Goal: Task Accomplishment & Management: Complete application form

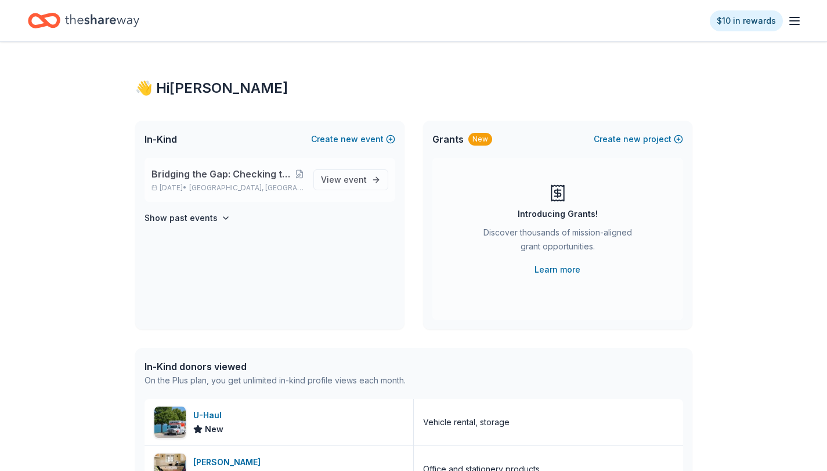
click at [196, 180] on span "Bridging the Gap: Checking the Pulse Centering Youth Power, Healing Communities…" at bounding box center [222, 174] width 143 height 14
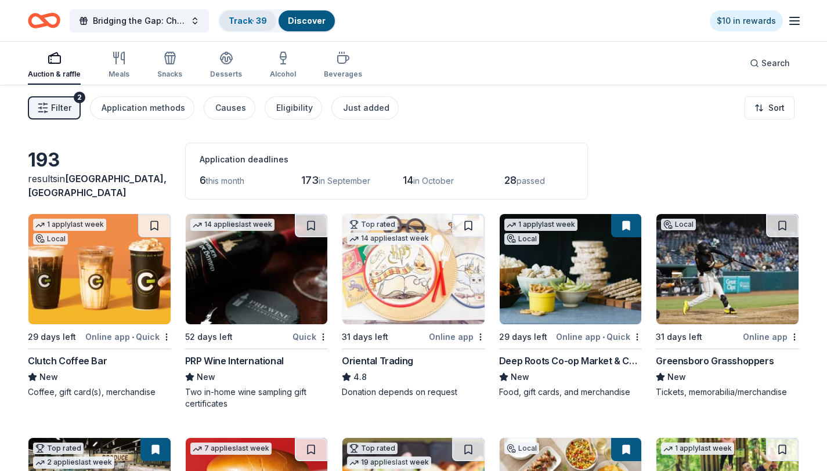
click at [243, 20] on link "Track · 39" at bounding box center [248, 21] width 38 height 10
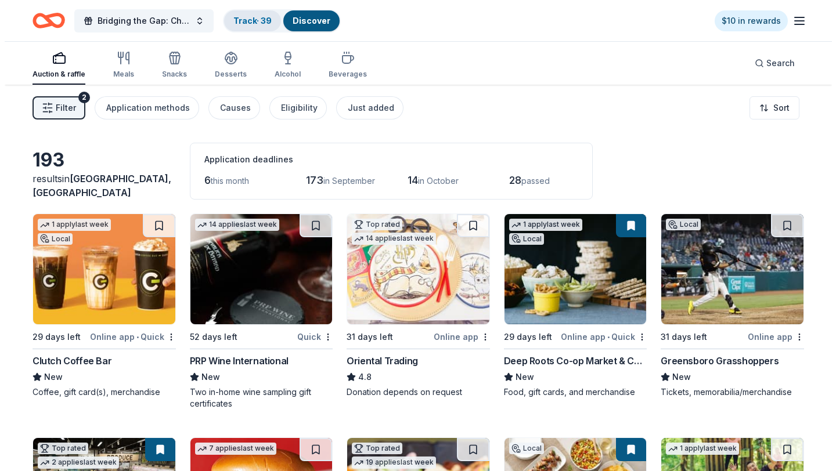
scroll to position [1, 0]
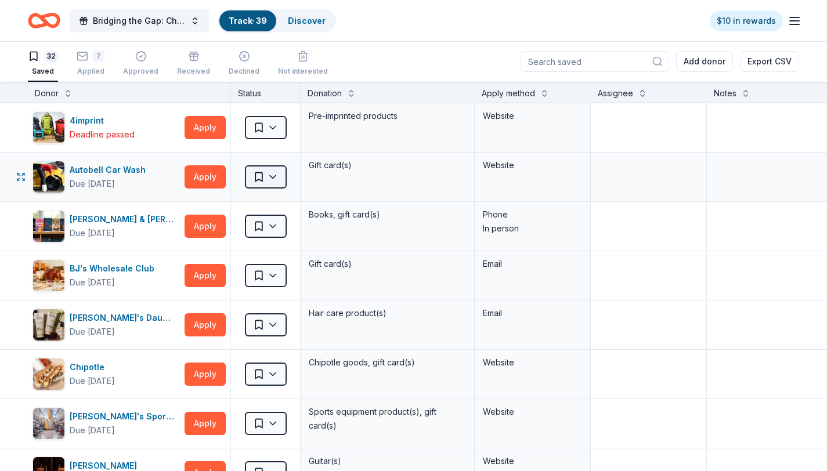
click at [278, 175] on html "Bridging the Gap: Checking the Pulse Centering Youth Power, Healing Communities…" at bounding box center [413, 234] width 827 height 471
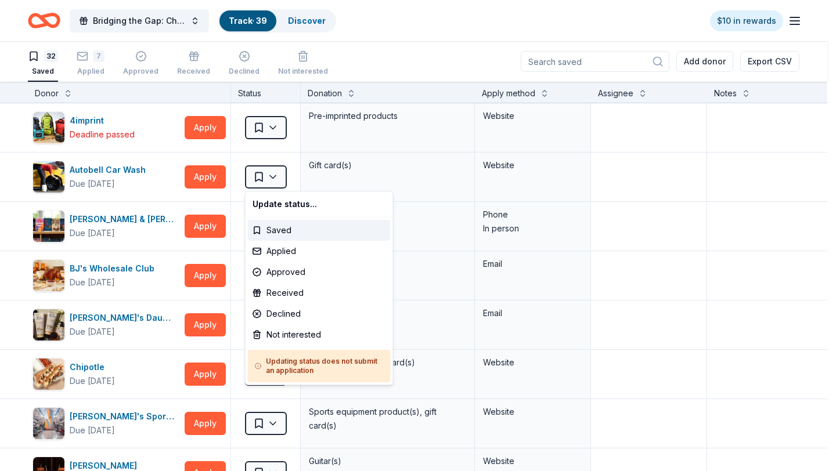
click at [198, 178] on html "Bridging the Gap: Checking the Pulse Centering Youth Power, Healing Communities…" at bounding box center [418, 234] width 836 height 471
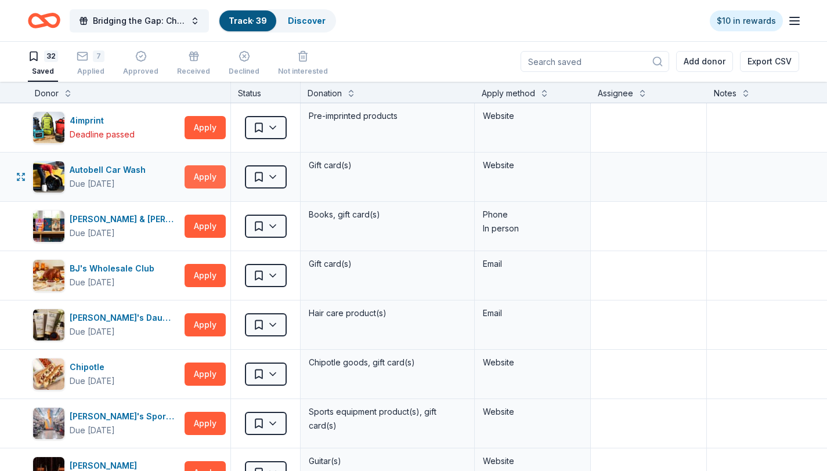
click at [204, 176] on button "Apply" at bounding box center [205, 176] width 41 height 23
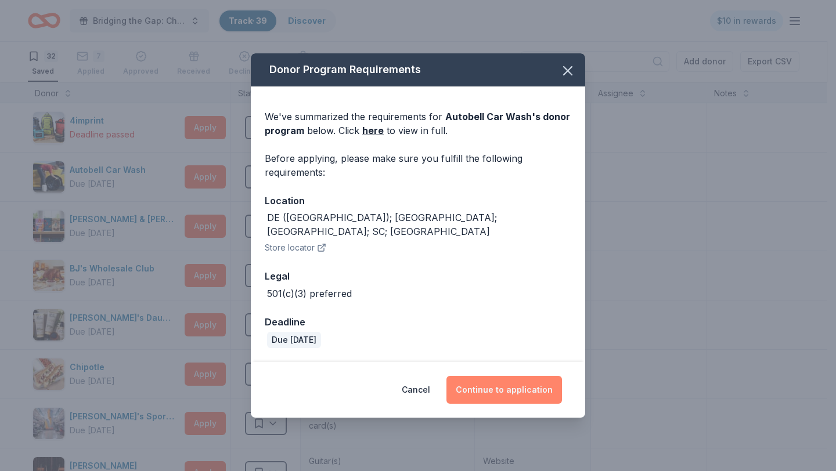
click at [504, 376] on button "Continue to application" at bounding box center [503, 390] width 115 height 28
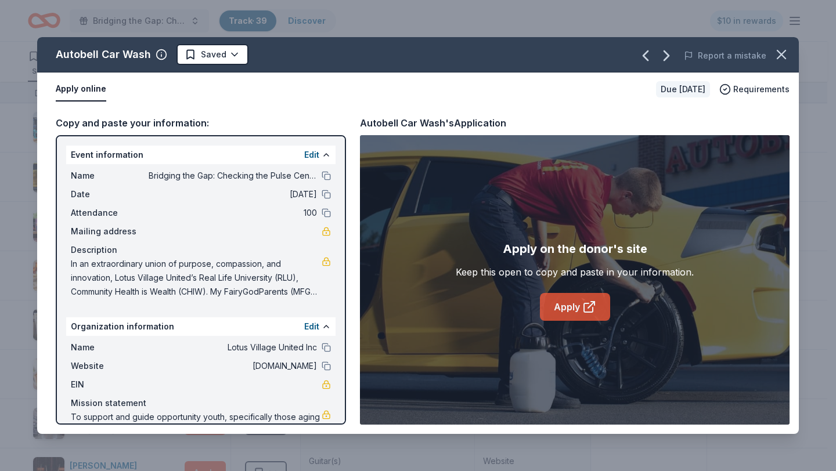
click at [578, 313] on link "Apply" at bounding box center [575, 307] width 70 height 28
click at [787, 52] on icon "button" at bounding box center [781, 54] width 16 height 16
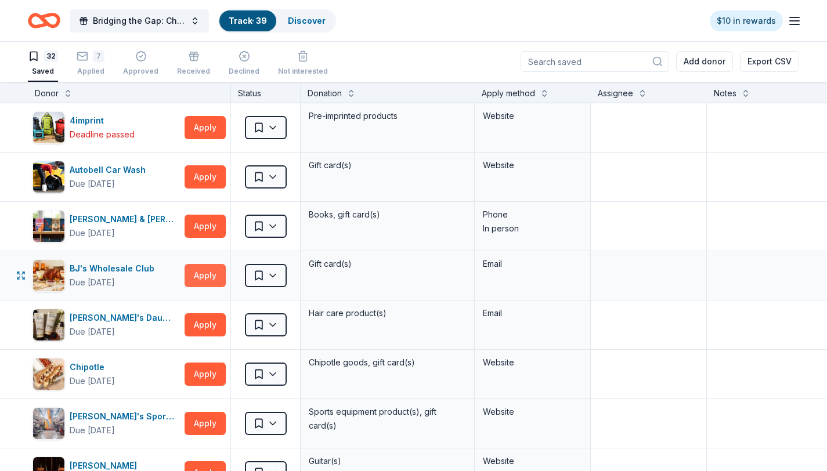
click at [208, 276] on button "Apply" at bounding box center [205, 275] width 41 height 23
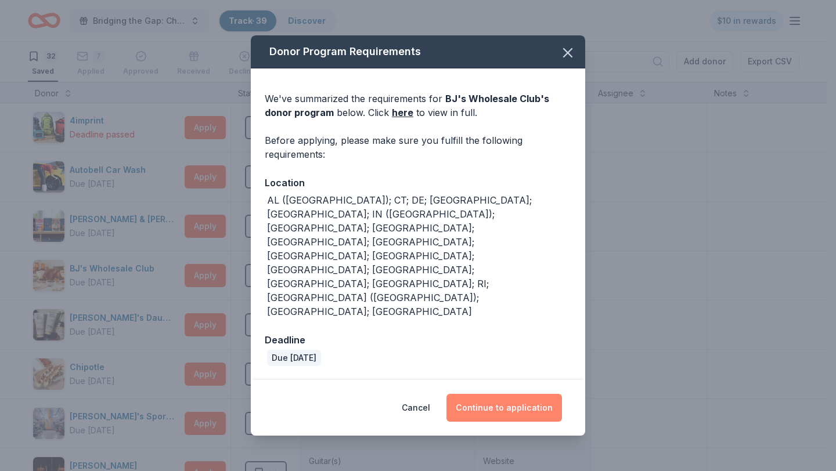
click at [515, 394] on button "Continue to application" at bounding box center [503, 408] width 115 height 28
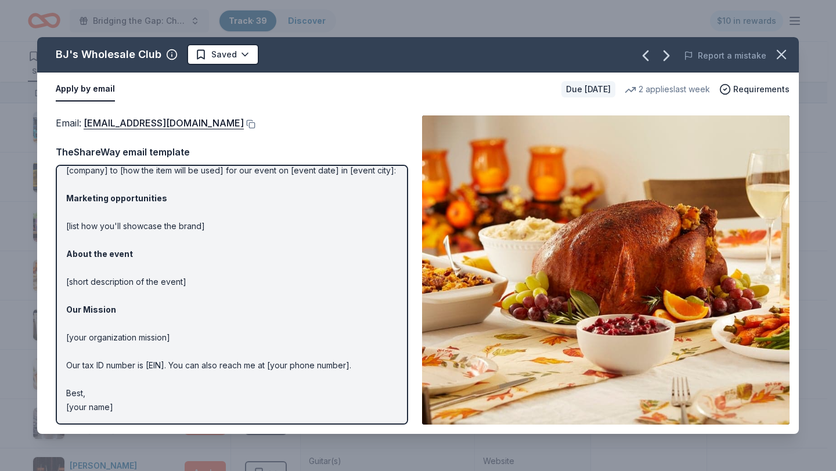
scroll to position [0, 0]
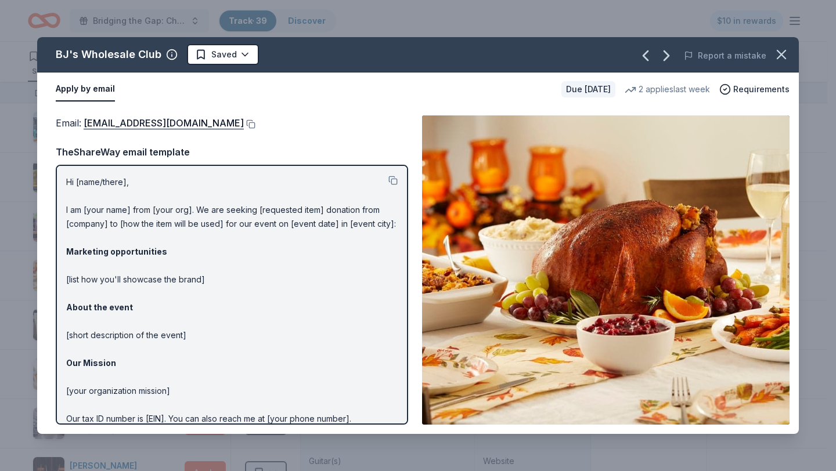
drag, startPoint x: 69, startPoint y: 179, endPoint x: 121, endPoint y: 232, distance: 73.9
click at [123, 231] on p "Hi [name/there], I am [your name] from [your org]. We are seeking [requested it…" at bounding box center [231, 321] width 331 height 292
click at [97, 221] on p "Hi [name/there], I am [your name] from [your org]. We are seeking [requested it…" at bounding box center [231, 321] width 331 height 292
drag, startPoint x: 94, startPoint y: 233, endPoint x: 84, endPoint y: 196, distance: 38.0
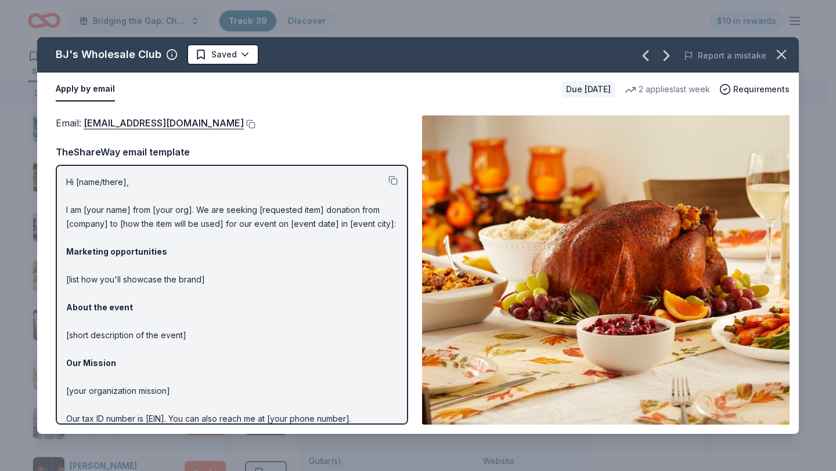
click at [81, 197] on p "Hi [name/there], I am [your name] from [your org]. We are seeking [requested it…" at bounding box center [231, 321] width 331 height 292
click at [81, 87] on button "Apply by email" at bounding box center [85, 89] width 59 height 24
click at [138, 120] on link "community@bjs.com" at bounding box center [164, 122] width 160 height 15
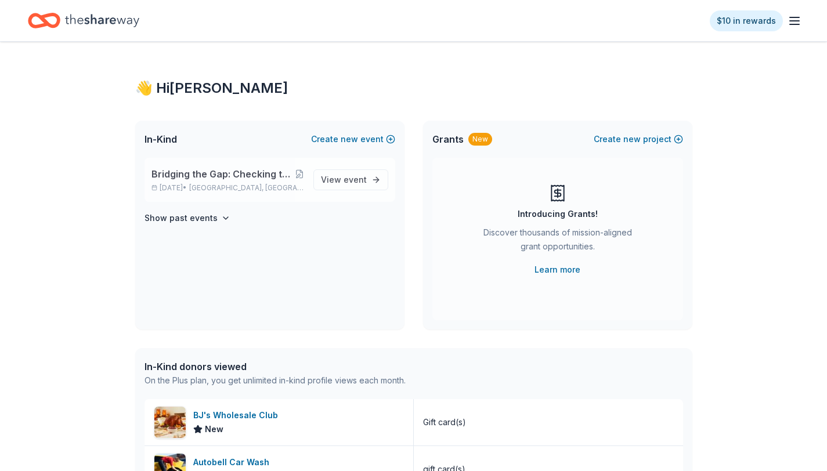
click at [212, 167] on span "Bridging the Gap: Checking the Pulse Centering Youth Power, Healing Communities…" at bounding box center [222, 174] width 143 height 14
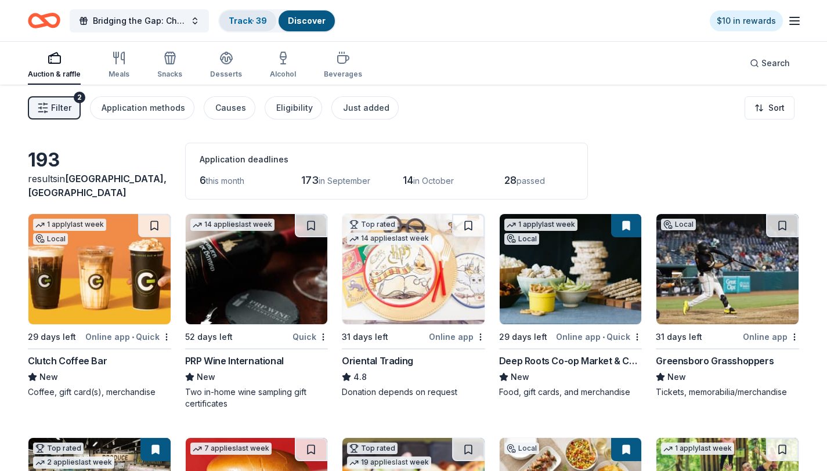
click at [241, 23] on link "Track · 39" at bounding box center [248, 21] width 38 height 10
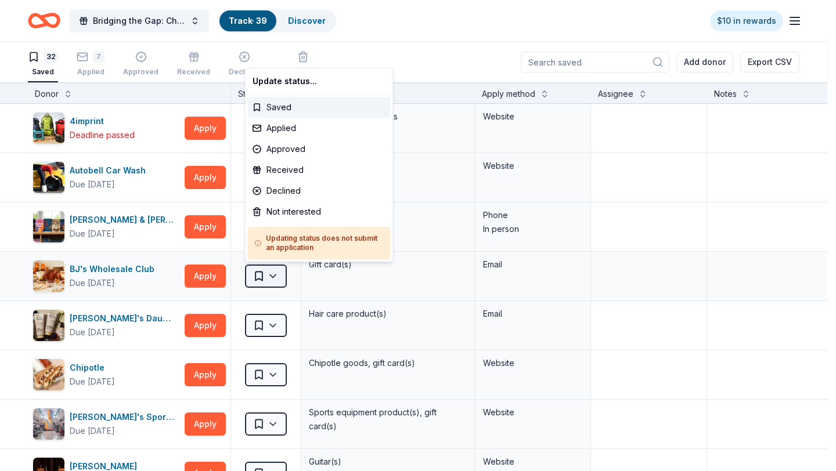
click at [283, 279] on html "Bridging the Gap: Checking the Pulse Centering Youth Power, Healing Communities…" at bounding box center [418, 235] width 836 height 471
click at [287, 128] on div "Applied" at bounding box center [319, 128] width 143 height 21
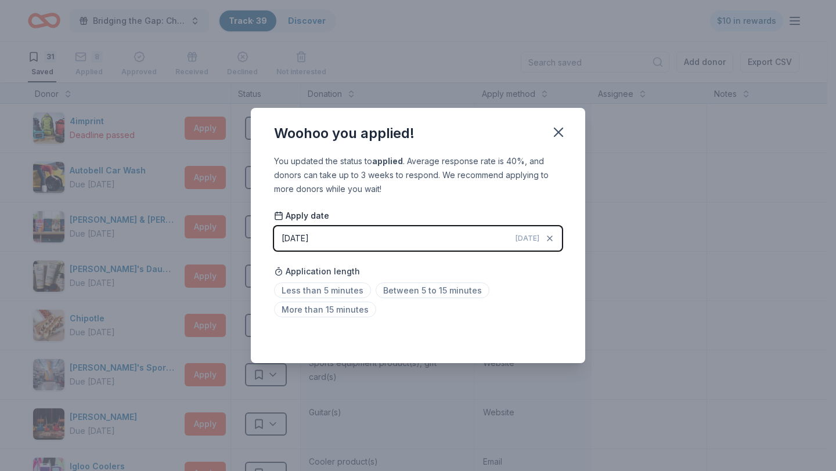
click at [547, 336] on div "Saved" at bounding box center [418, 338] width 288 height 14
click at [426, 290] on span "Between 5 to 15 minutes" at bounding box center [432, 291] width 114 height 16
drag, startPoint x: 563, startPoint y: 131, endPoint x: 567, endPoint y: 138, distance: 7.6
click at [563, 132] on icon "button" at bounding box center [558, 132] width 16 height 16
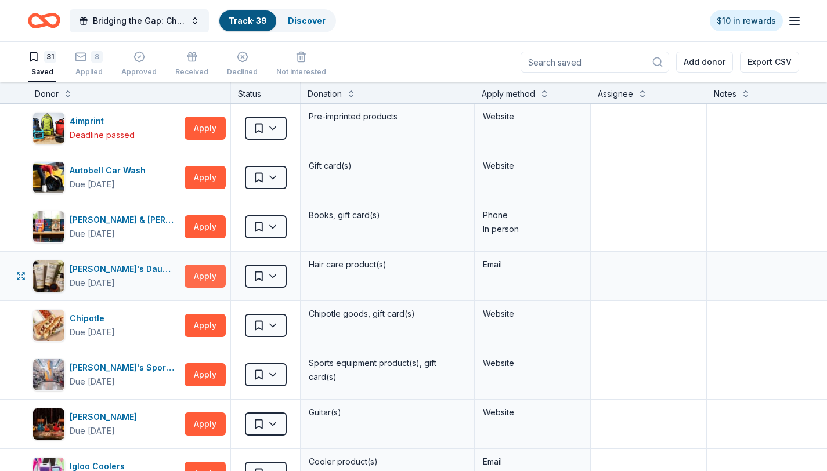
click at [199, 273] on button "Apply" at bounding box center [205, 276] width 41 height 23
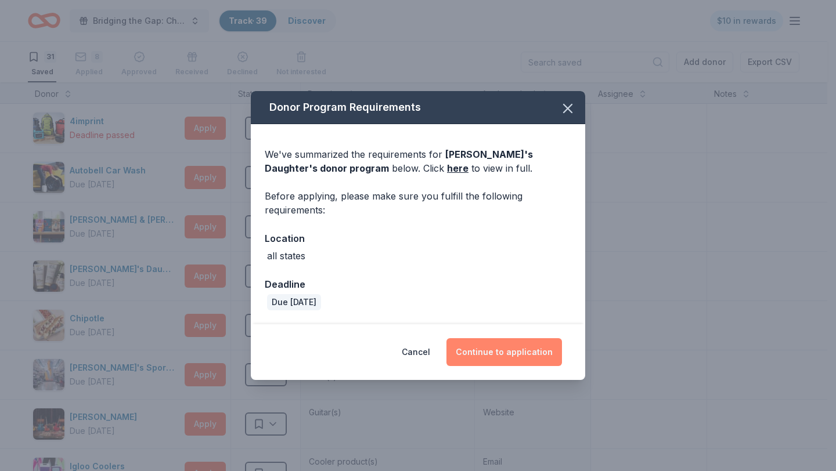
click at [478, 350] on button "Continue to application" at bounding box center [503, 352] width 115 height 28
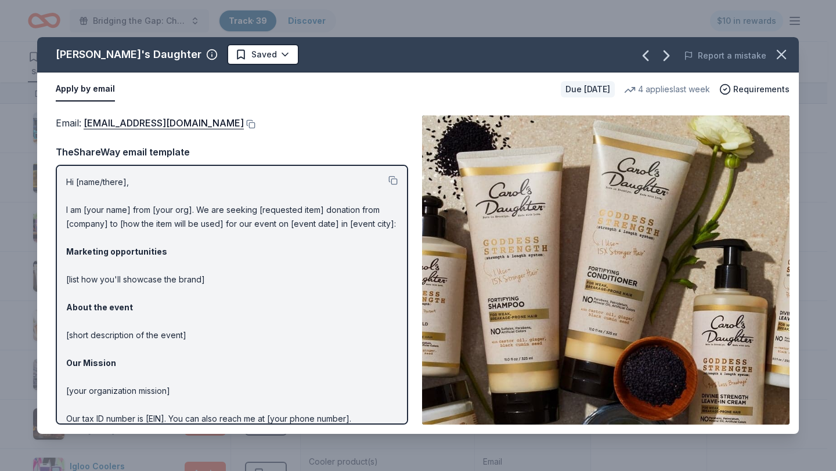
click at [96, 90] on button "Apply by email" at bounding box center [85, 89] width 59 height 24
click at [97, 86] on button "Apply by email" at bounding box center [85, 89] width 59 height 24
click at [161, 124] on link "press@support.carolsdaughter.com" at bounding box center [164, 122] width 160 height 15
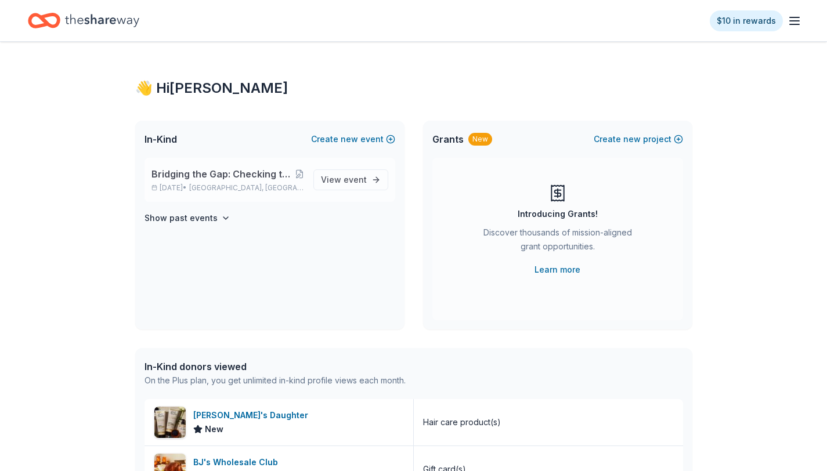
click at [205, 178] on span "Bridging the Gap: Checking the Pulse Centering Youth Power, Healing Communities…" at bounding box center [222, 174] width 143 height 14
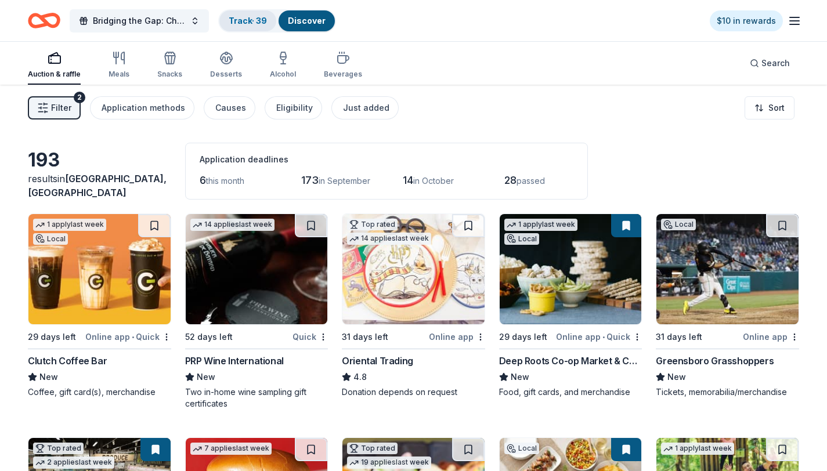
click at [233, 23] on link "Track · 39" at bounding box center [248, 21] width 38 height 10
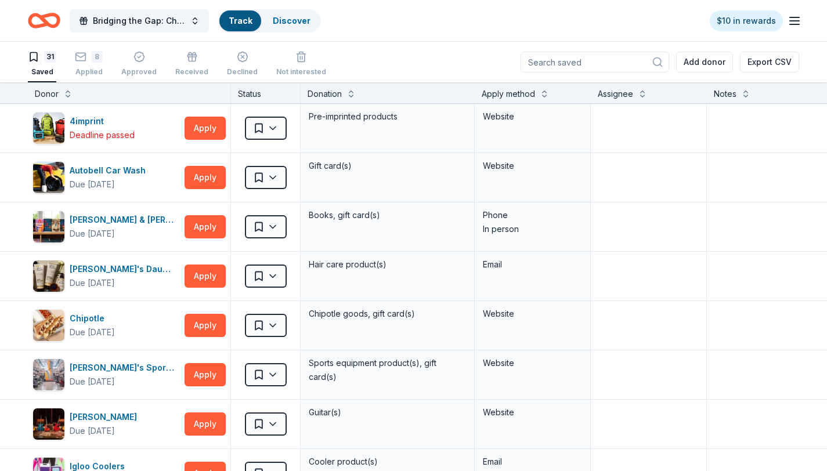
scroll to position [1, 0]
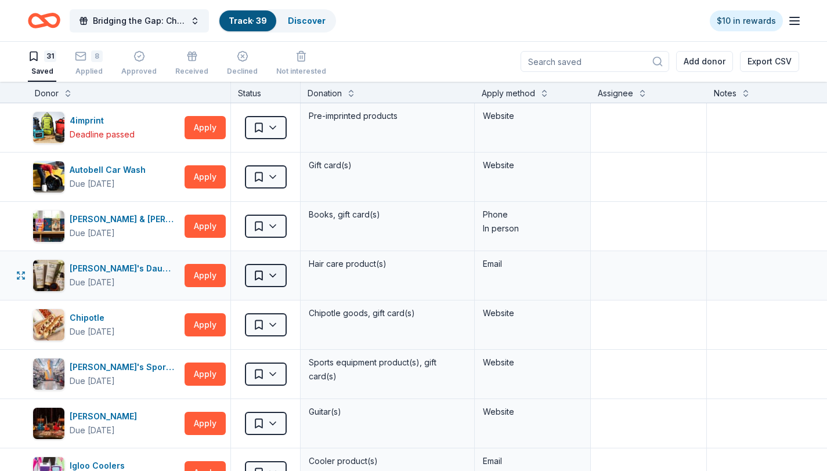
click at [275, 276] on html "Bridging the Gap: Checking the Pulse Centering Youth Power, Healing Communities…" at bounding box center [413, 234] width 827 height 471
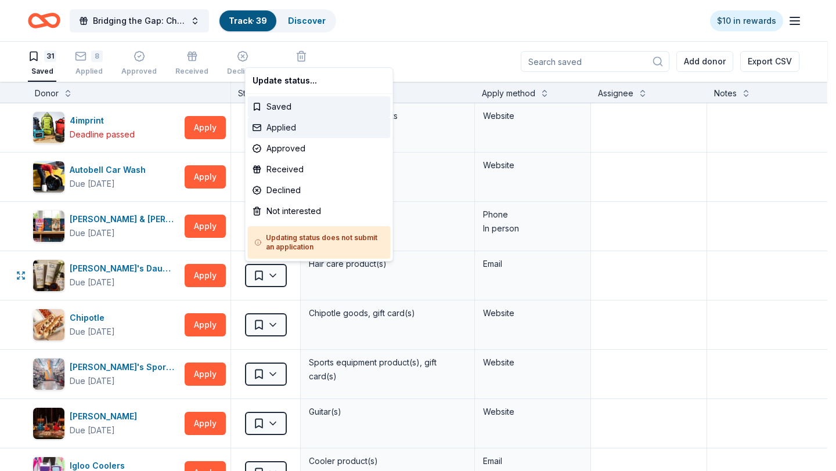
click at [310, 130] on div "Applied" at bounding box center [319, 127] width 143 height 21
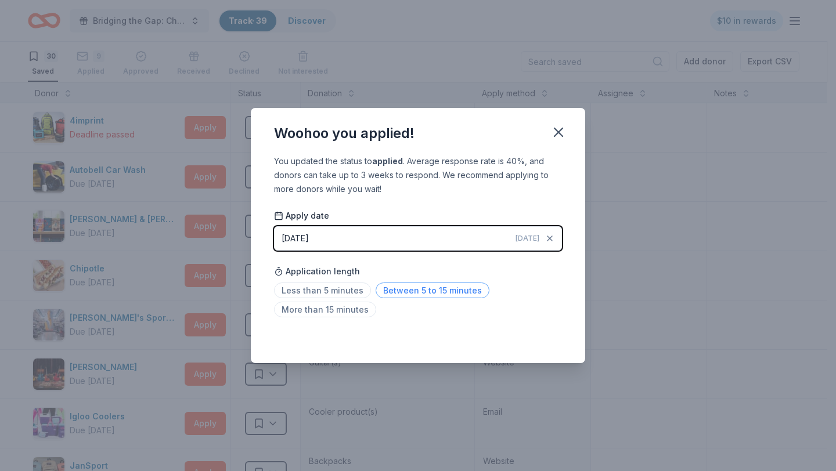
drag, startPoint x: 406, startPoint y: 292, endPoint x: 411, endPoint y: 296, distance: 6.2
click at [406, 292] on span "Between 5 to 15 minutes" at bounding box center [432, 291] width 114 height 16
click at [566, 124] on button "button" at bounding box center [559, 133] width 26 height 26
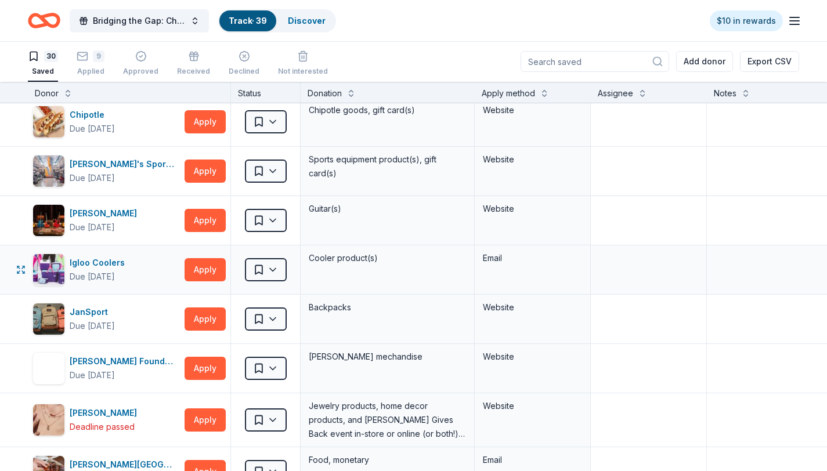
scroll to position [154, 0]
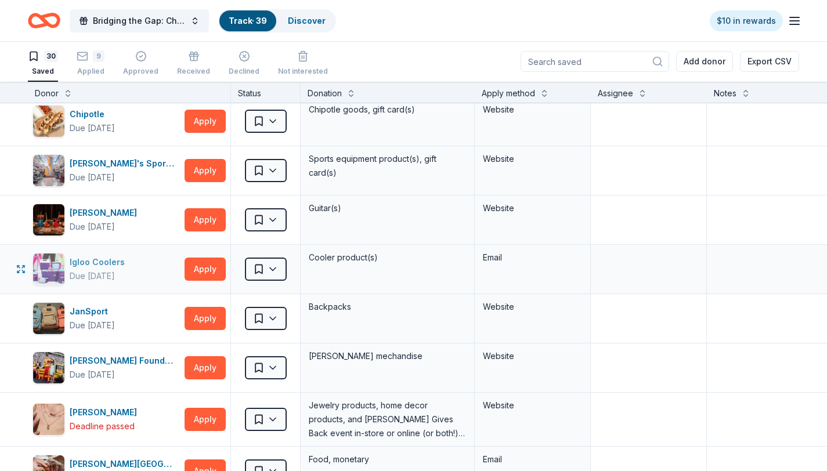
click at [82, 265] on div "Igloo Coolers" at bounding box center [100, 262] width 60 height 14
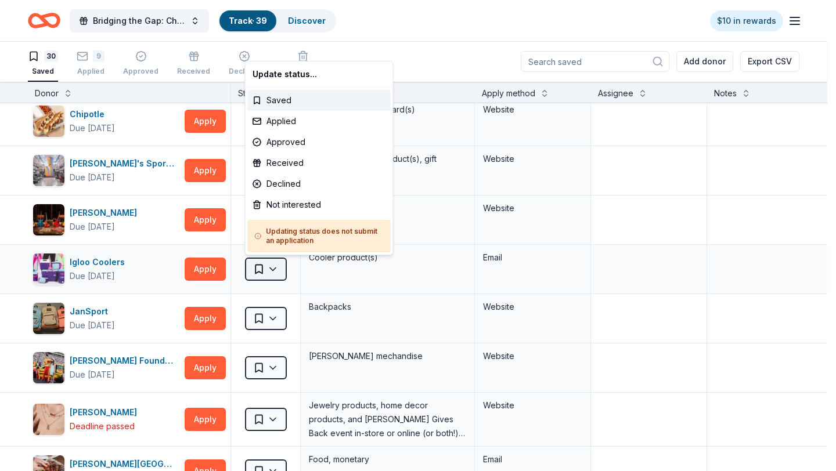
click at [277, 273] on html "Bridging the Gap: Checking the Pulse Centering Youth Power, Healing Communities…" at bounding box center [418, 234] width 836 height 471
click at [283, 119] on div "Applied" at bounding box center [319, 121] width 143 height 21
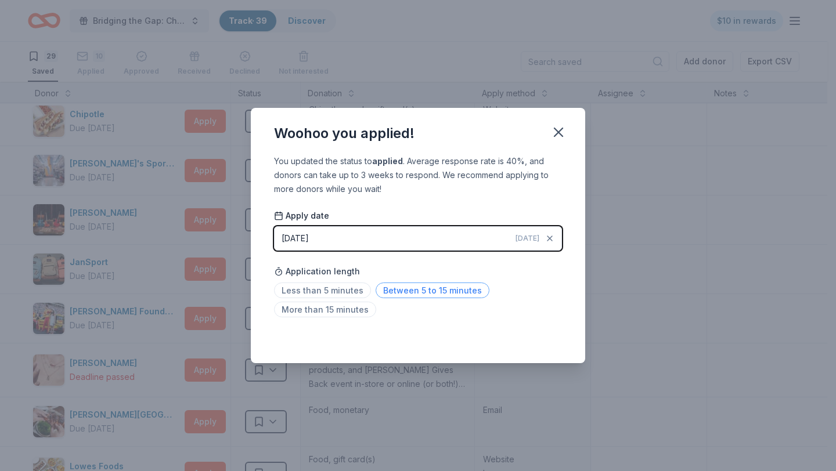
click at [403, 293] on span "Between 5 to 15 minutes" at bounding box center [432, 291] width 114 height 16
click at [559, 139] on icon "button" at bounding box center [558, 132] width 16 height 16
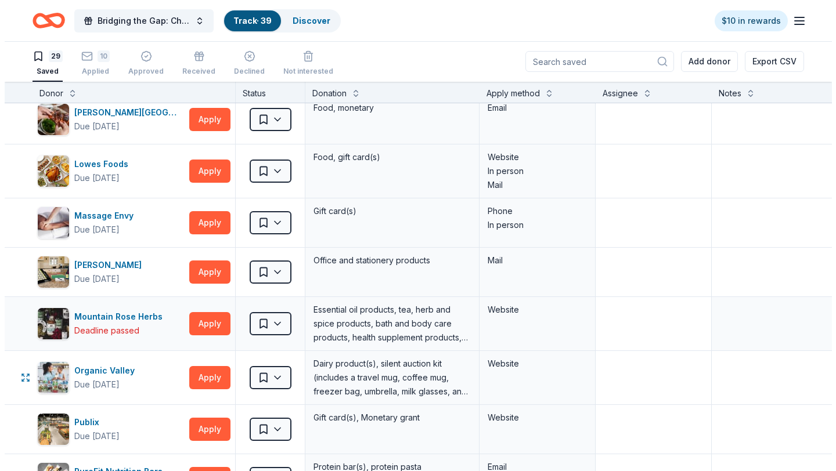
scroll to position [462, 0]
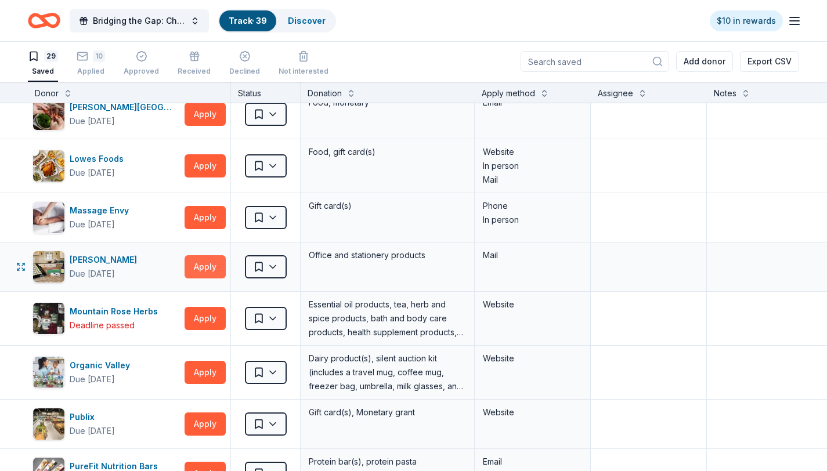
click at [204, 269] on button "Apply" at bounding box center [205, 266] width 41 height 23
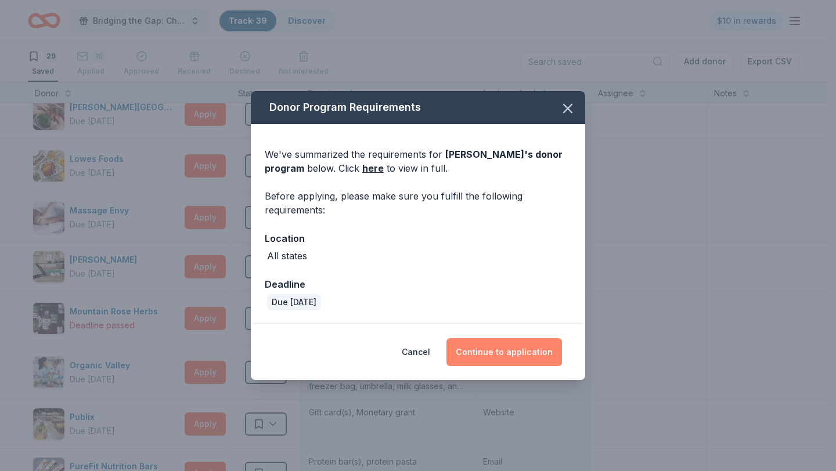
click at [504, 351] on button "Continue to application" at bounding box center [503, 352] width 115 height 28
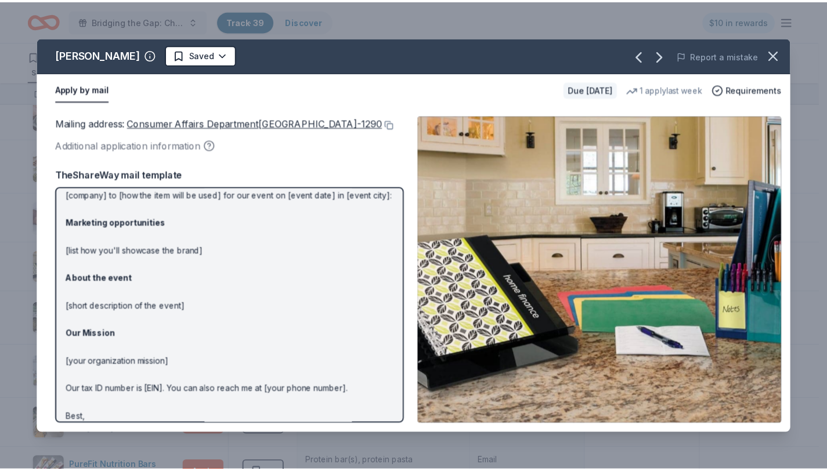
scroll to position [104, 0]
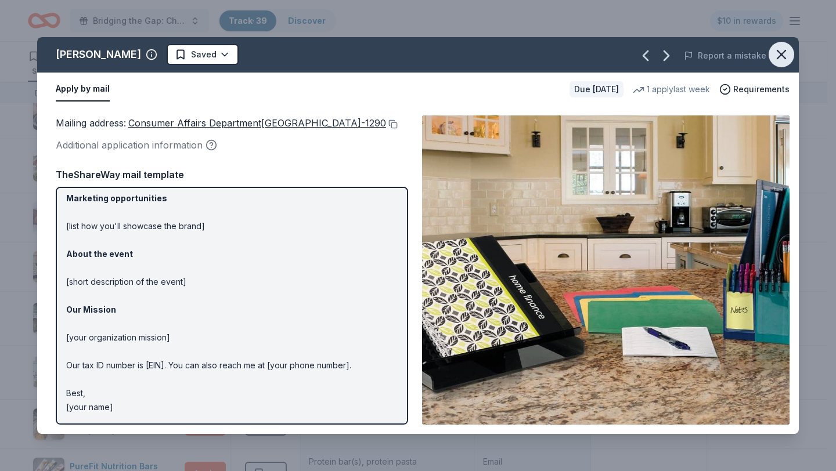
click at [787, 58] on icon "button" at bounding box center [781, 54] width 16 height 16
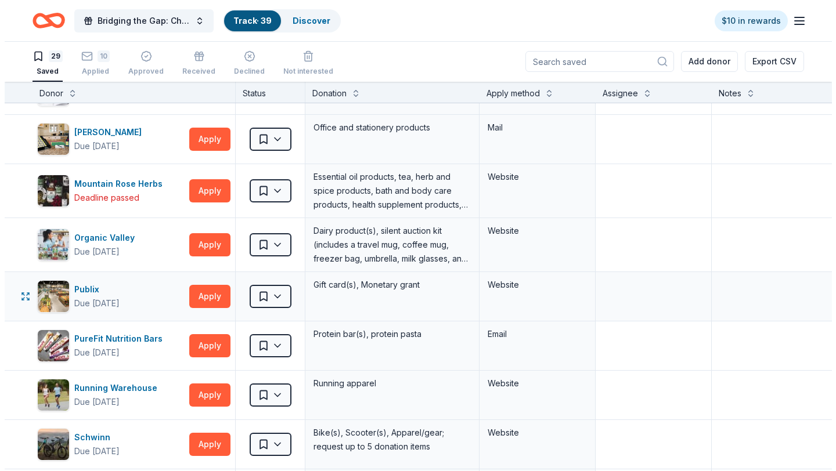
scroll to position [593, 0]
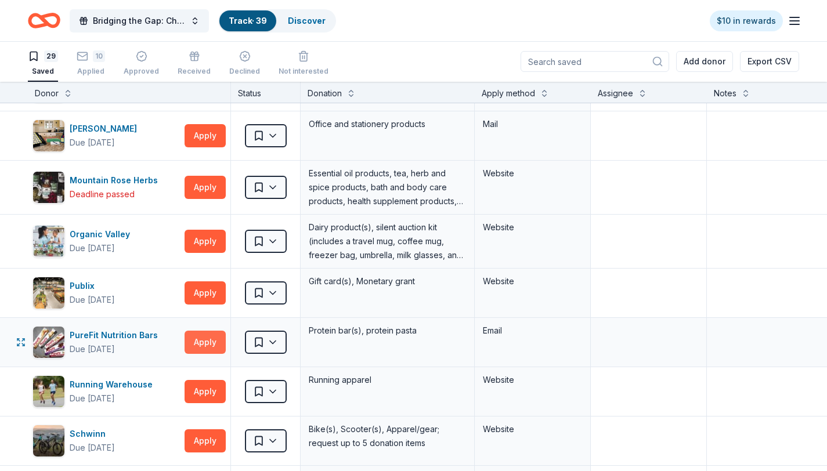
click at [208, 346] on button "Apply" at bounding box center [205, 342] width 41 height 23
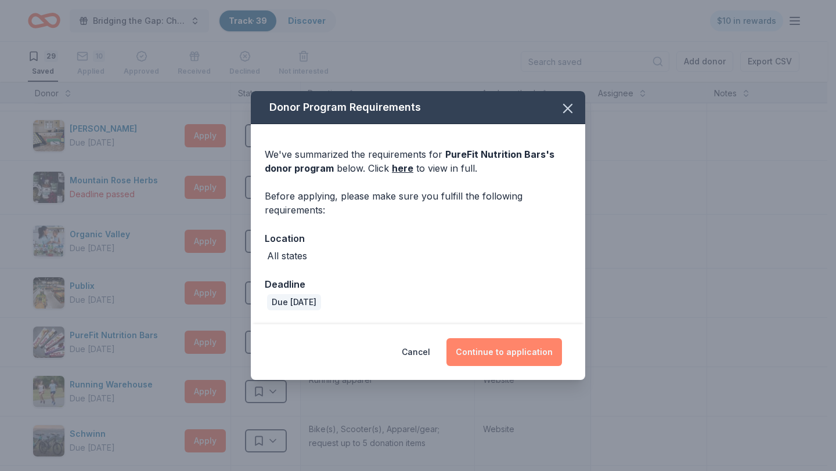
click at [497, 366] on button "Continue to application" at bounding box center [503, 352] width 115 height 28
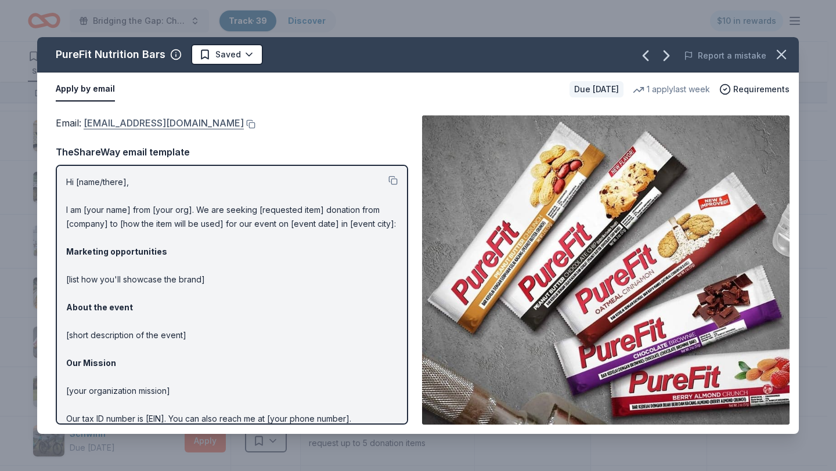
click at [126, 121] on link "info@purefit.com" at bounding box center [164, 122] width 160 height 15
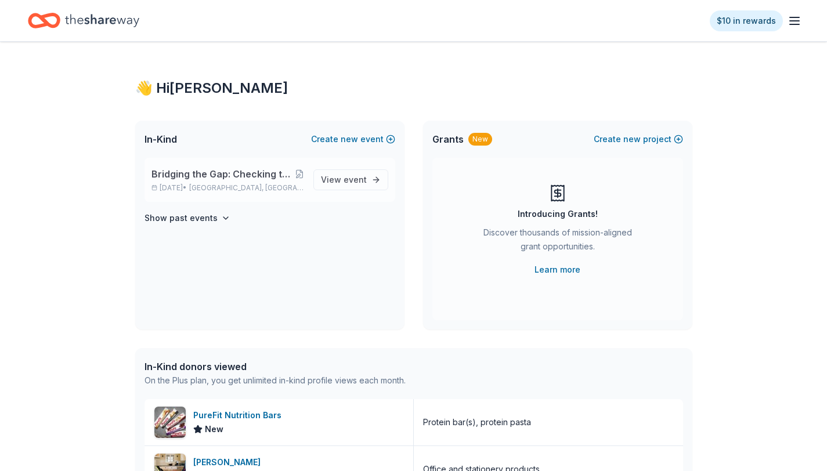
click at [178, 175] on span "Bridging the Gap: Checking the Pulse Centering Youth Power, Healing Communities…" at bounding box center [222, 174] width 143 height 14
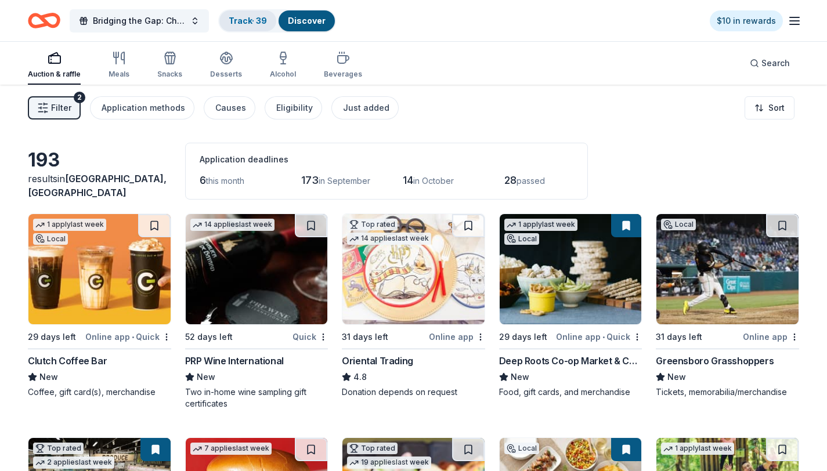
click at [235, 16] on link "Track · 39" at bounding box center [248, 21] width 38 height 10
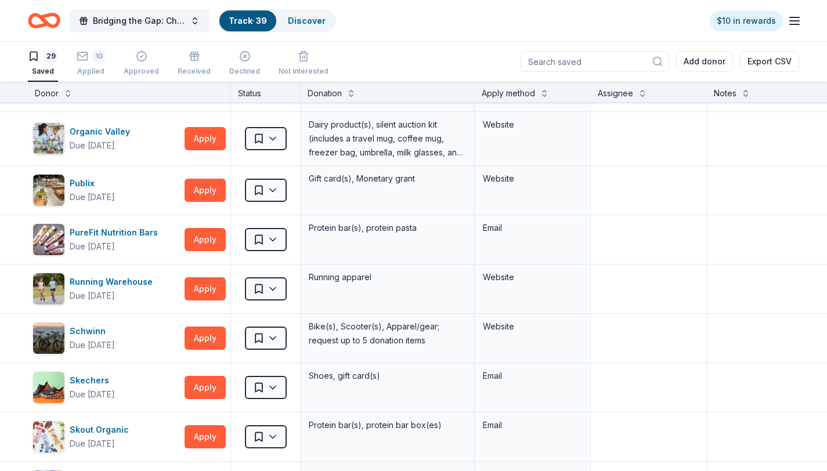
scroll to position [712, 0]
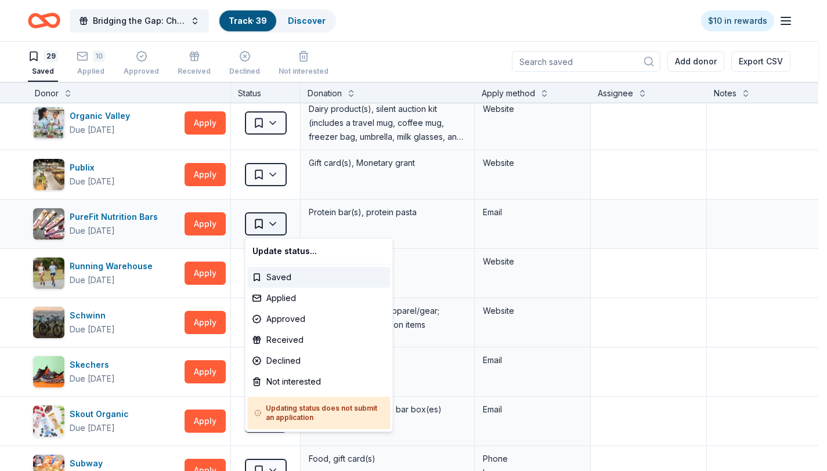
click at [275, 226] on html "Bridging the Gap: Checking the Pulse Centering Youth Power, Healing Communities…" at bounding box center [413, 234] width 827 height 471
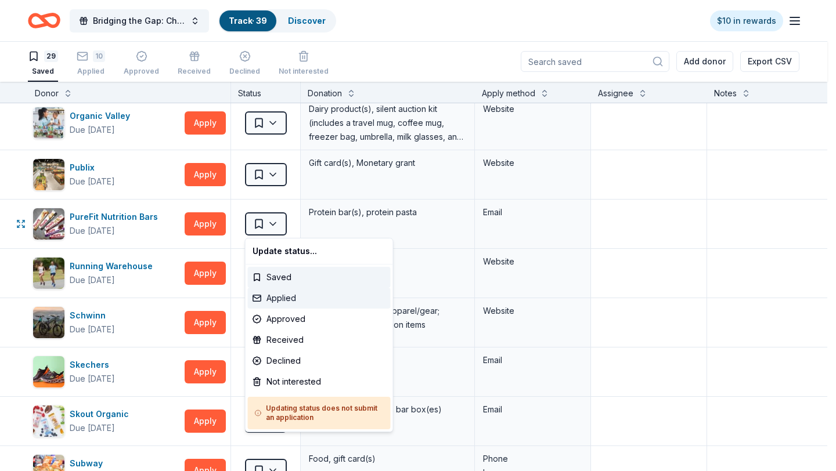
click at [289, 298] on div "Applied" at bounding box center [319, 298] width 143 height 21
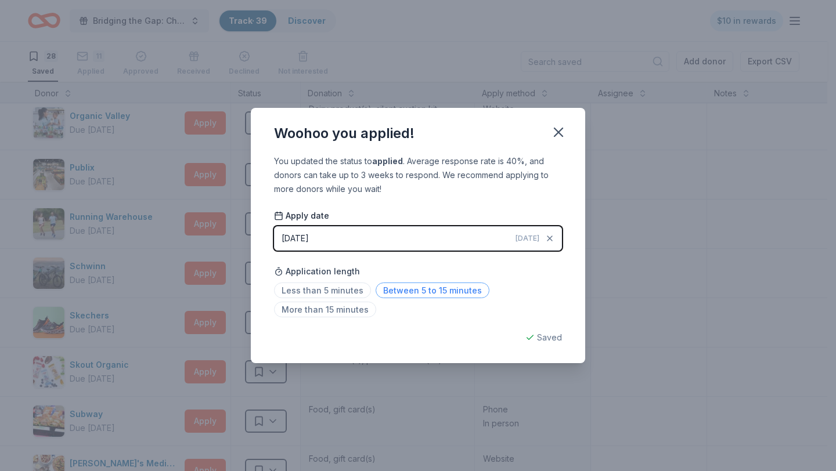
click at [410, 287] on span "Between 5 to 15 minutes" at bounding box center [432, 291] width 114 height 16
click at [563, 129] on icon "button" at bounding box center [558, 132] width 16 height 16
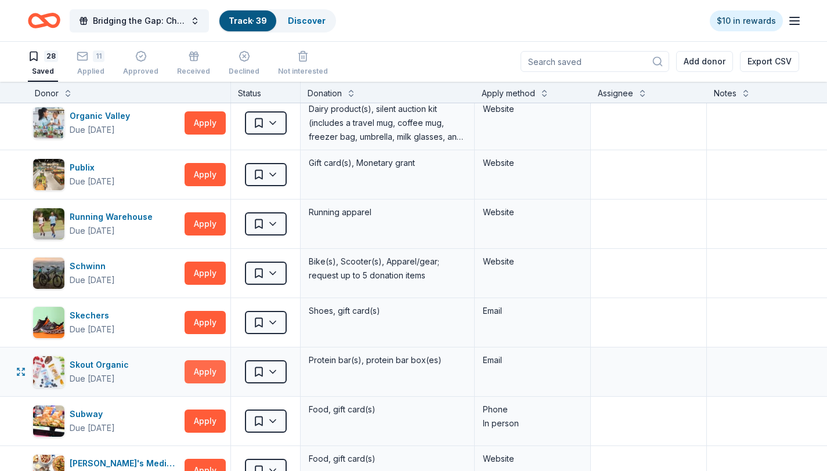
click at [200, 370] on button "Apply" at bounding box center [205, 371] width 41 height 23
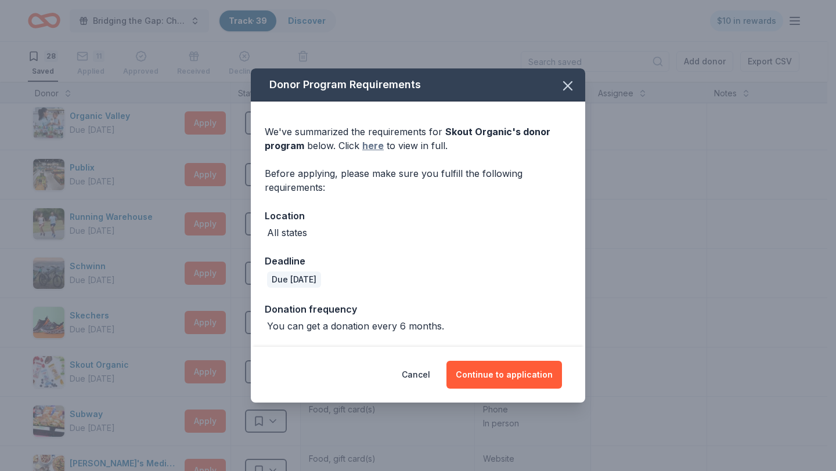
click at [375, 145] on link "here" at bounding box center [372, 146] width 21 height 14
click at [506, 385] on button "Continue to application" at bounding box center [503, 375] width 115 height 28
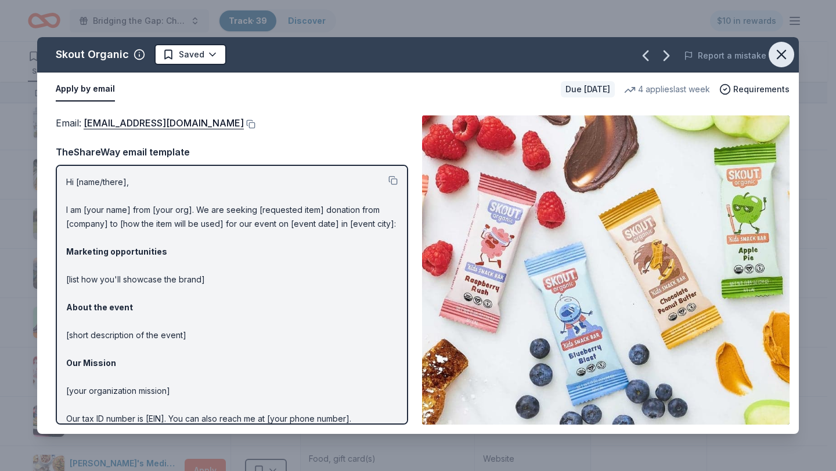
click at [781, 55] on icon "button" at bounding box center [781, 54] width 16 height 16
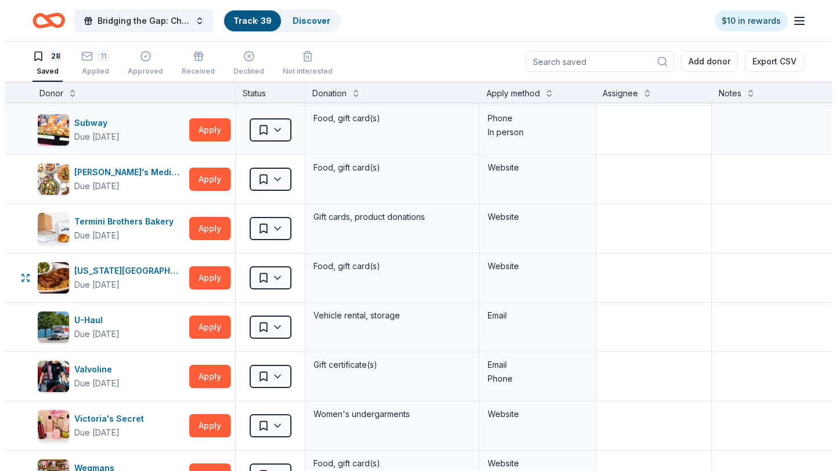
scroll to position [1006, 0]
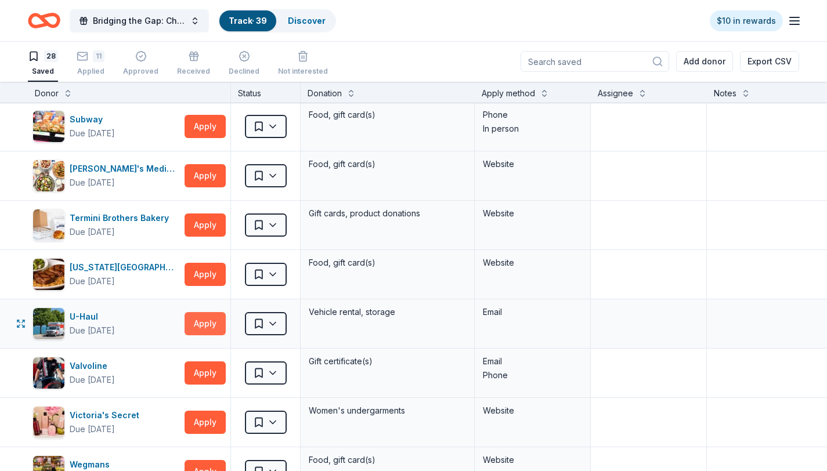
click at [210, 319] on button "Apply" at bounding box center [205, 323] width 41 height 23
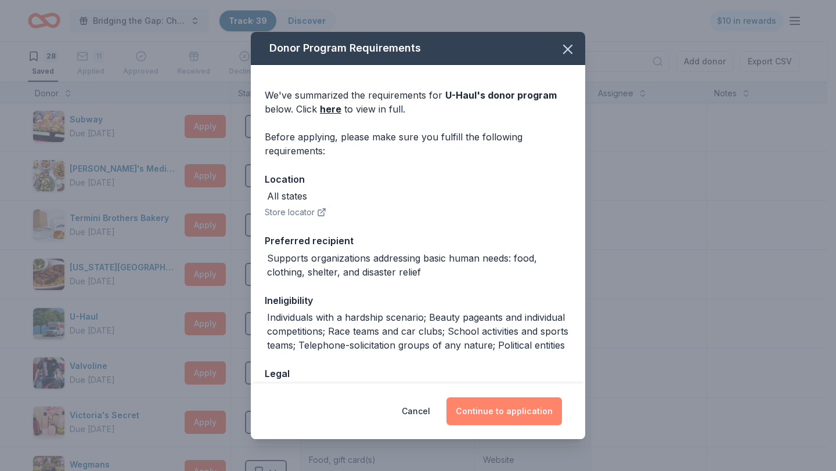
click at [523, 413] on button "Continue to application" at bounding box center [503, 412] width 115 height 28
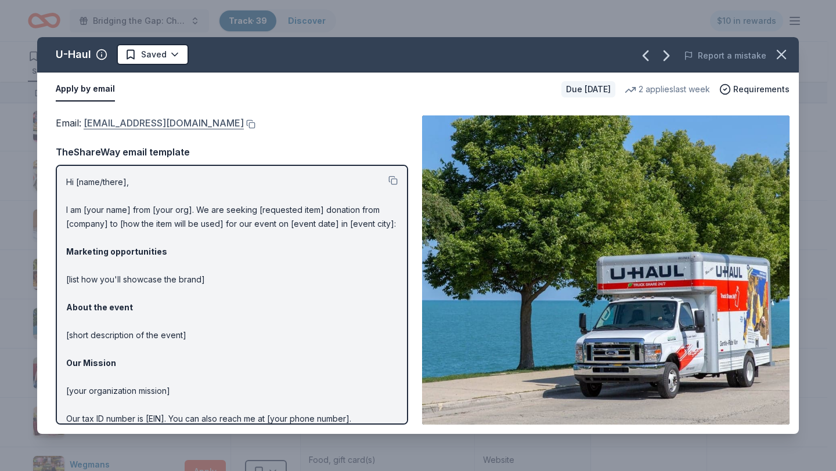
click at [151, 118] on link "donations@uhaul.com" at bounding box center [164, 122] width 160 height 15
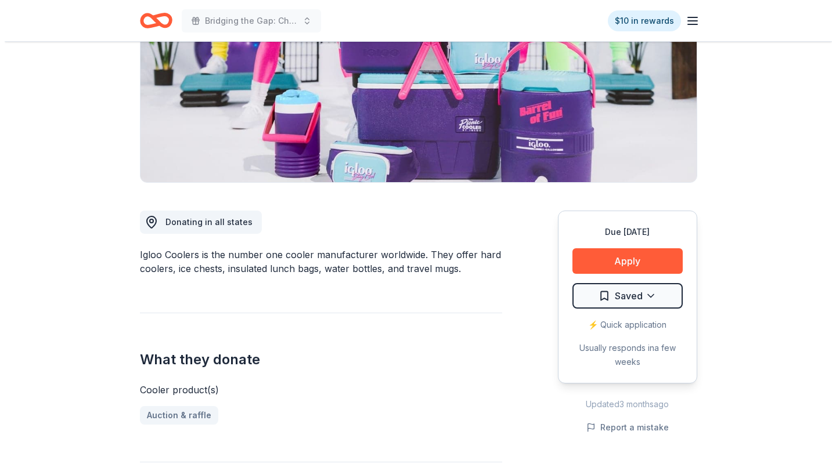
scroll to position [170, 0]
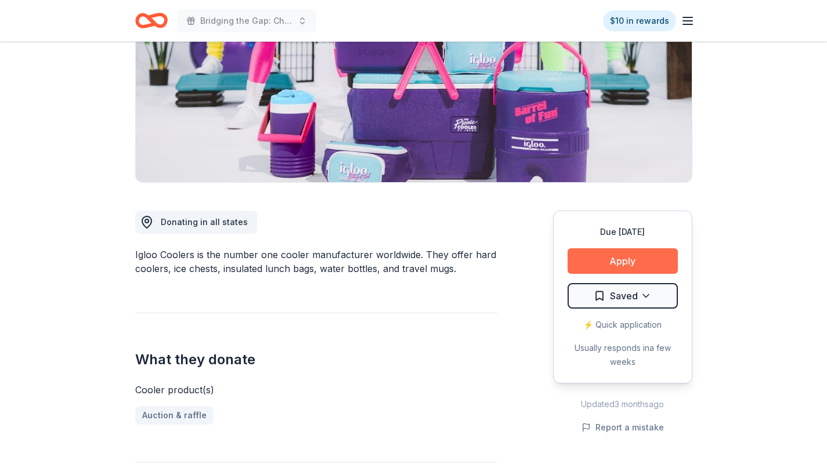
click at [620, 265] on button "Apply" at bounding box center [623, 261] width 110 height 26
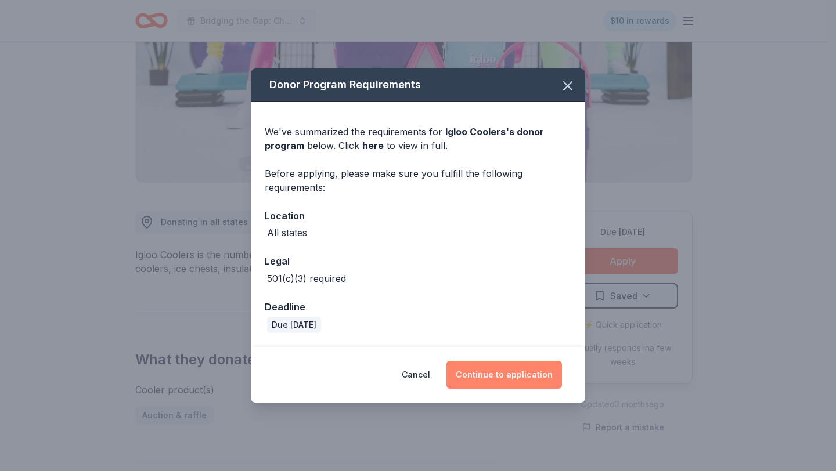
click at [507, 377] on button "Continue to application" at bounding box center [503, 375] width 115 height 28
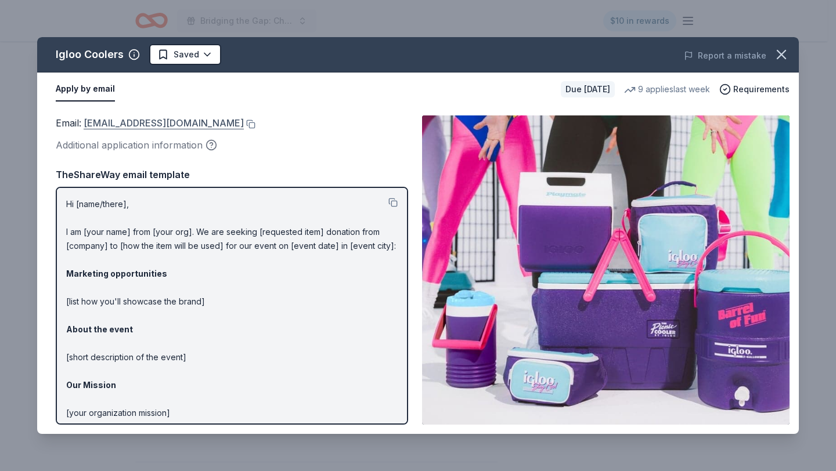
click at [136, 124] on link "donations@igloocorp.com" at bounding box center [164, 122] width 160 height 15
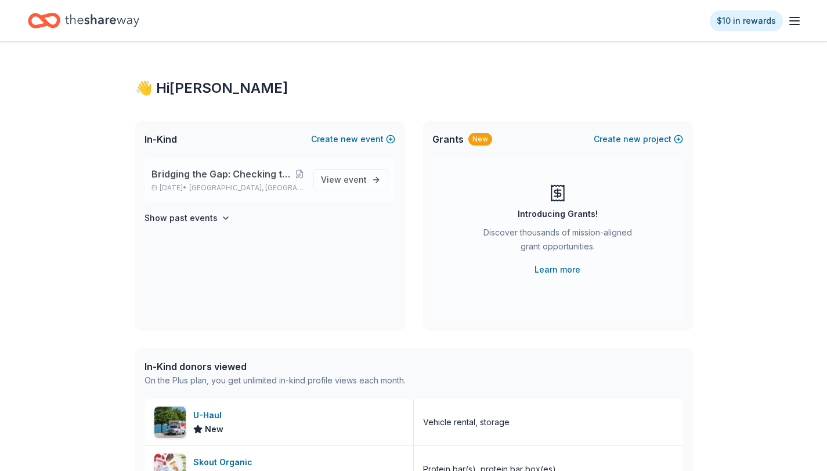
click at [200, 187] on p "Oct 25, 2025 • Greensboro, NC" at bounding box center [227, 187] width 153 height 9
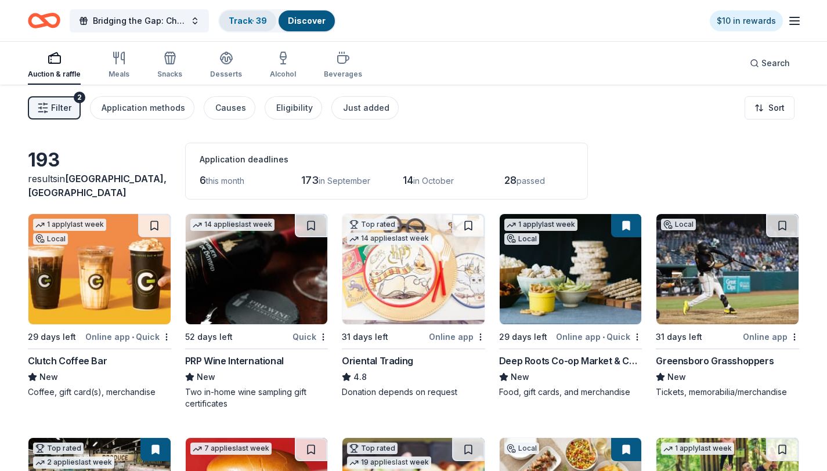
click at [237, 20] on link "Track · 39" at bounding box center [248, 21] width 38 height 10
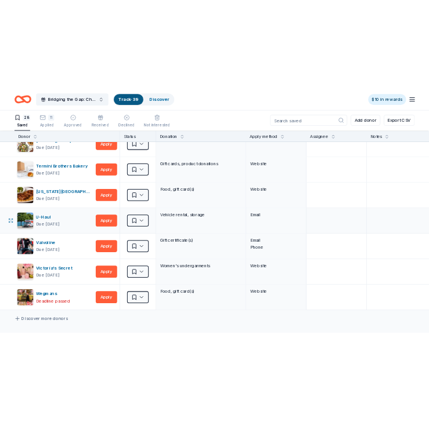
scroll to position [1063, 0]
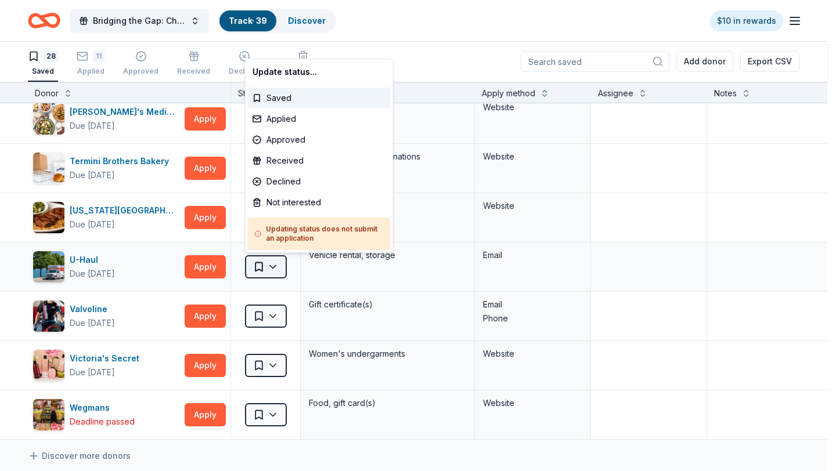
click at [277, 265] on html "Bridging the Gap: Checking the Pulse Centering Youth Power, Healing Communities…" at bounding box center [418, 234] width 836 height 471
click at [297, 114] on div "Applied" at bounding box center [319, 119] width 143 height 21
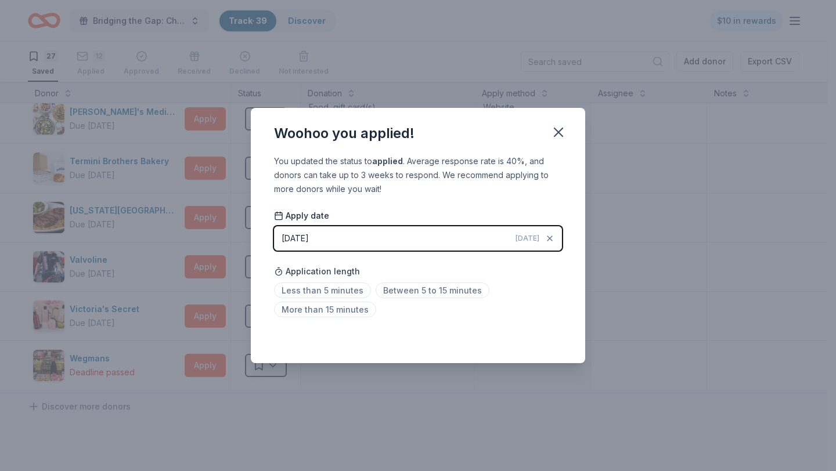
click at [550, 340] on div "Saved" at bounding box center [418, 338] width 288 height 14
click at [444, 288] on span "Between 5 to 15 minutes" at bounding box center [432, 291] width 114 height 16
click at [562, 138] on icon "button" at bounding box center [558, 132] width 16 height 16
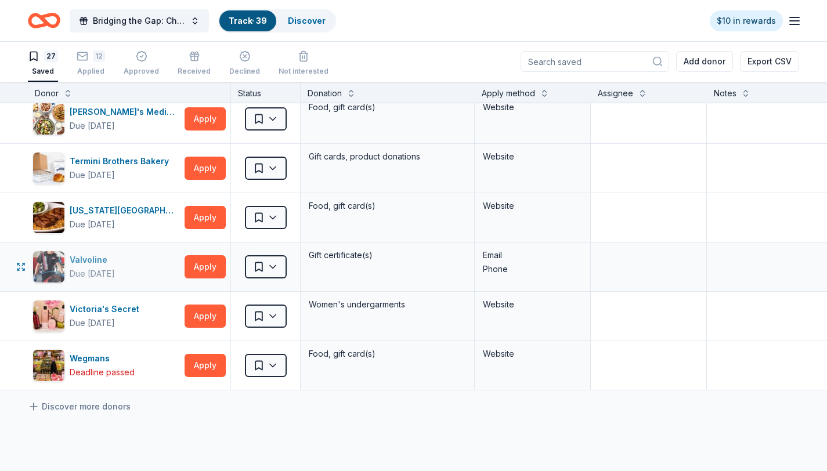
click at [85, 265] on div "Valvoline" at bounding box center [92, 260] width 45 height 14
click at [274, 264] on html "Bridging the Gap: Checking the Pulse Centering Youth Power, Healing Communities…" at bounding box center [413, 234] width 827 height 471
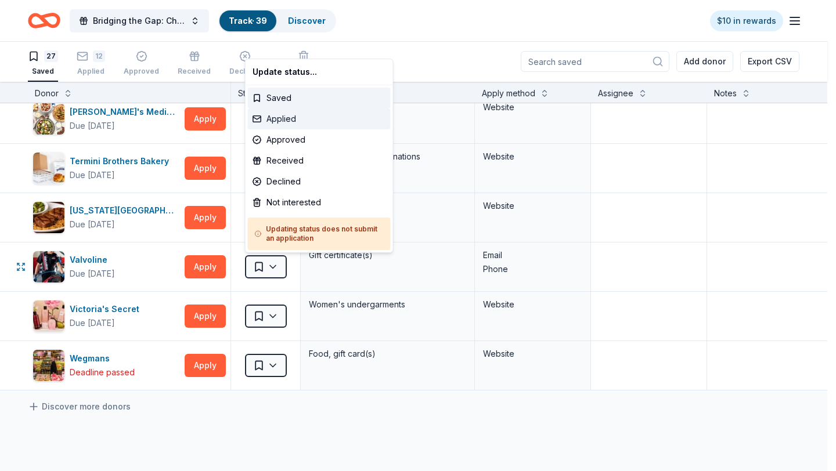
click at [292, 116] on div "Applied" at bounding box center [319, 119] width 143 height 21
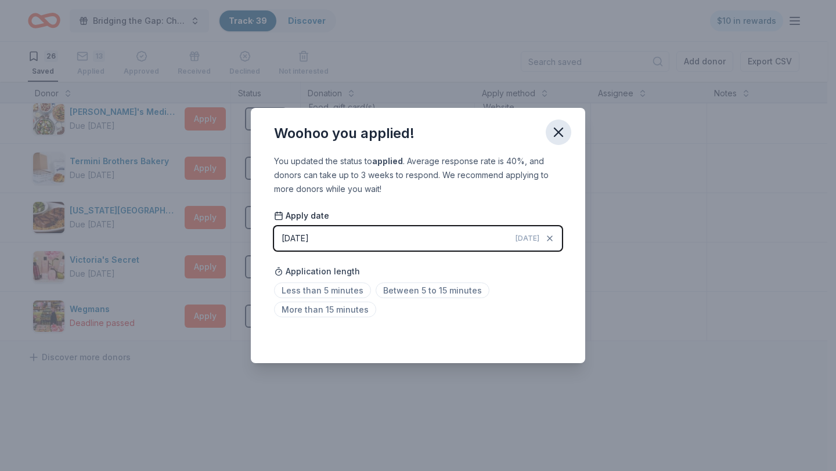
click at [559, 139] on icon "button" at bounding box center [558, 132] width 16 height 16
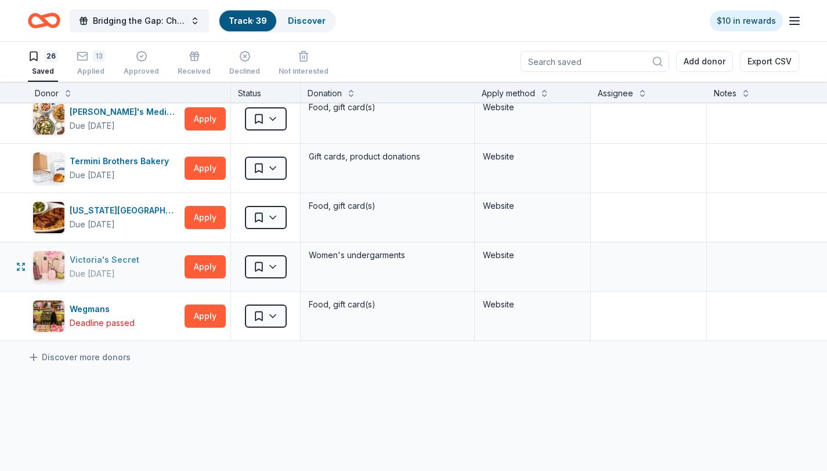
click at [74, 255] on div "Victoria's Secret" at bounding box center [107, 260] width 74 height 14
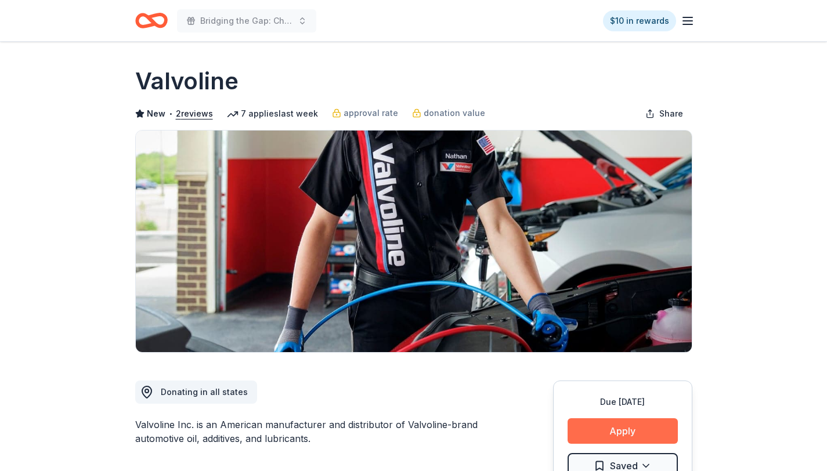
click at [617, 432] on button "Apply" at bounding box center [623, 431] width 110 height 26
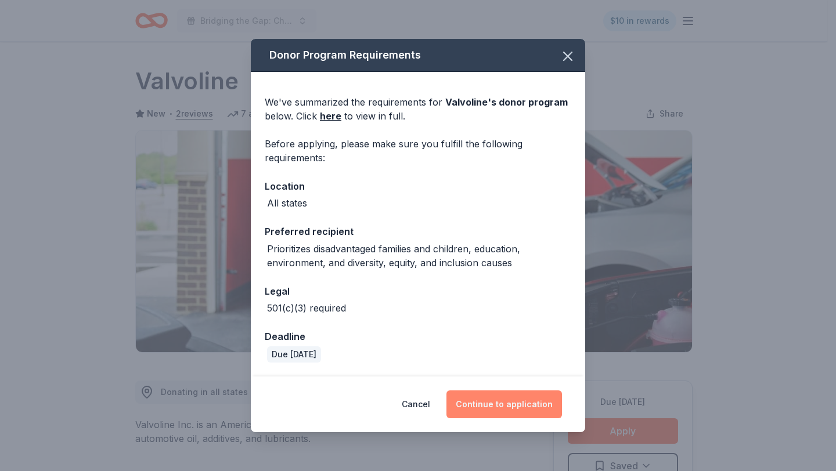
click at [496, 407] on button "Continue to application" at bounding box center [503, 405] width 115 height 28
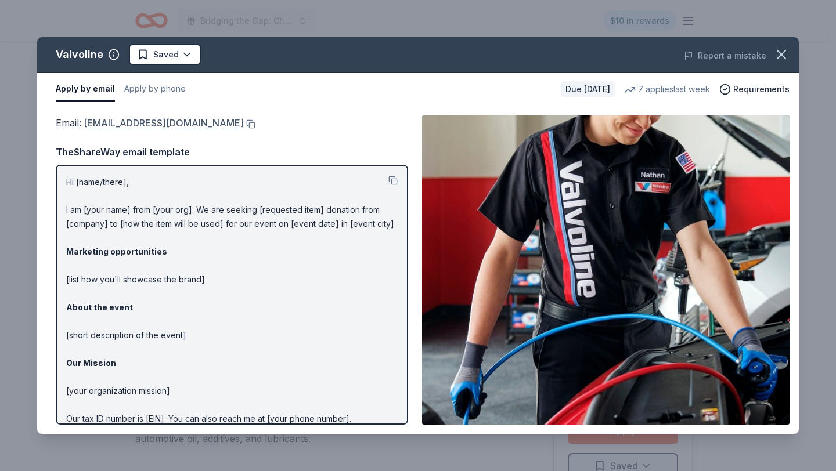
click at [185, 124] on link "contributions@valvoline.com" at bounding box center [164, 122] width 160 height 15
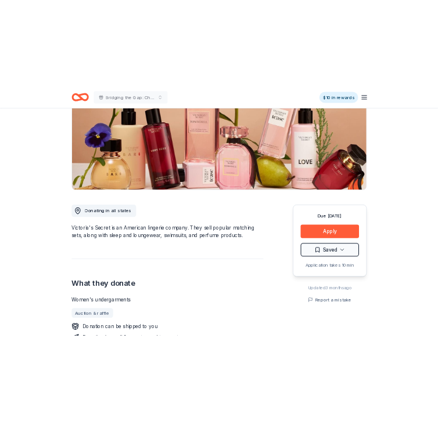
scroll to position [357, 0]
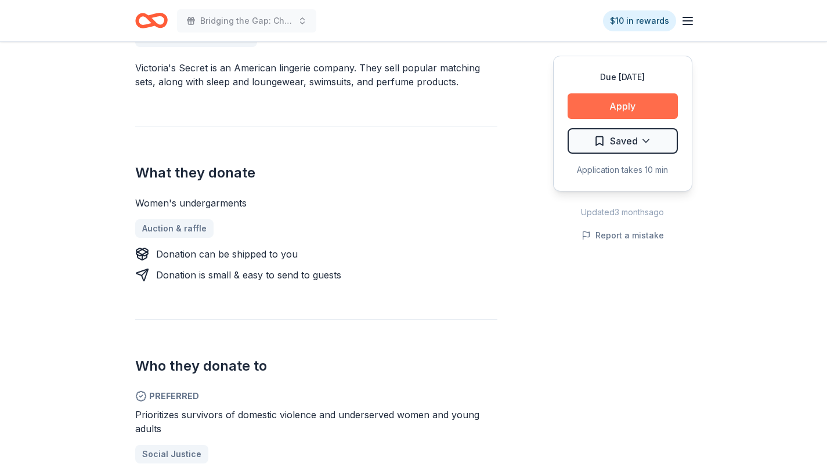
click at [632, 100] on button "Apply" at bounding box center [623, 106] width 110 height 26
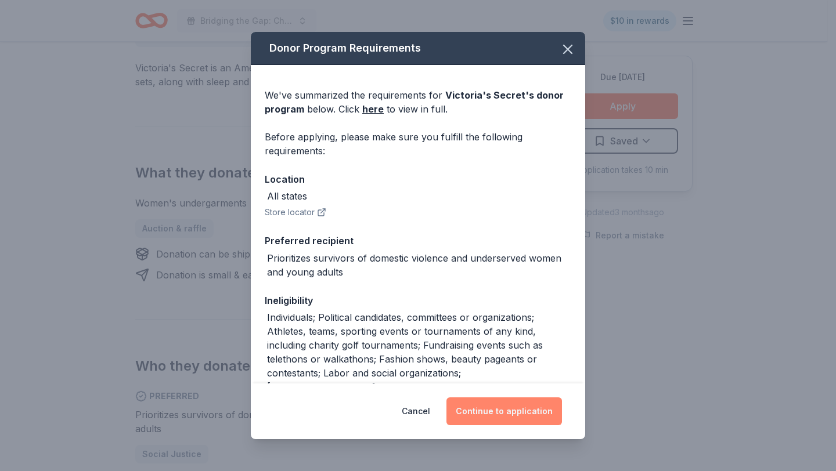
click at [517, 413] on button "Continue to application" at bounding box center [503, 412] width 115 height 28
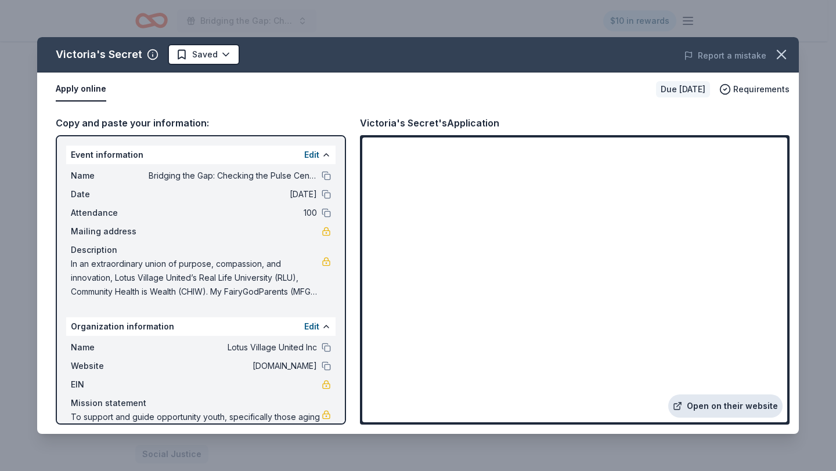
click at [719, 402] on link "Open on their website" at bounding box center [725, 406] width 114 height 23
